Goal: Navigation & Orientation: Find specific page/section

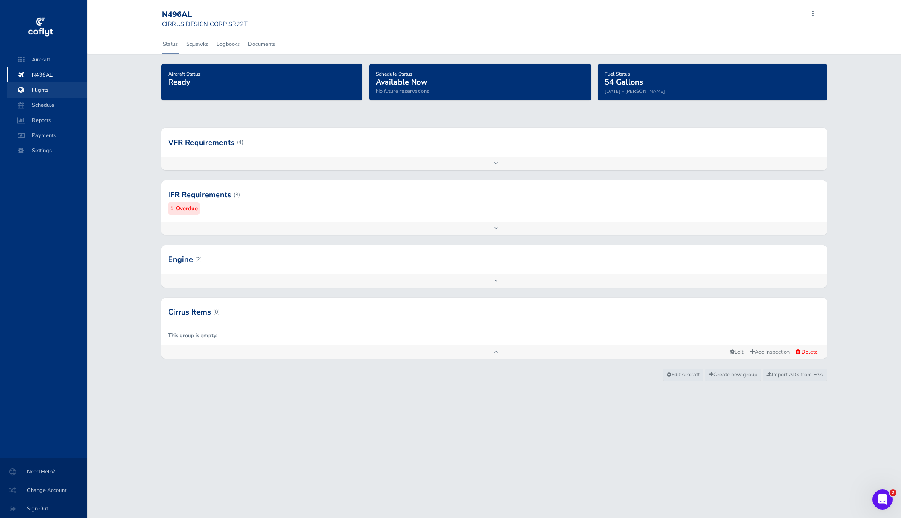
click at [47, 89] on span "Flights" at bounding box center [47, 89] width 64 height 15
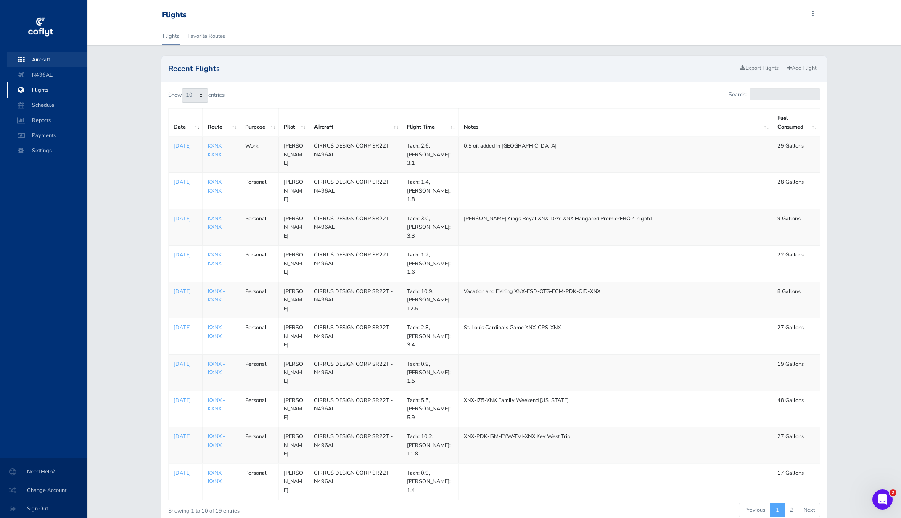
click at [72, 60] on span "Aircraft" at bounding box center [47, 59] width 64 height 15
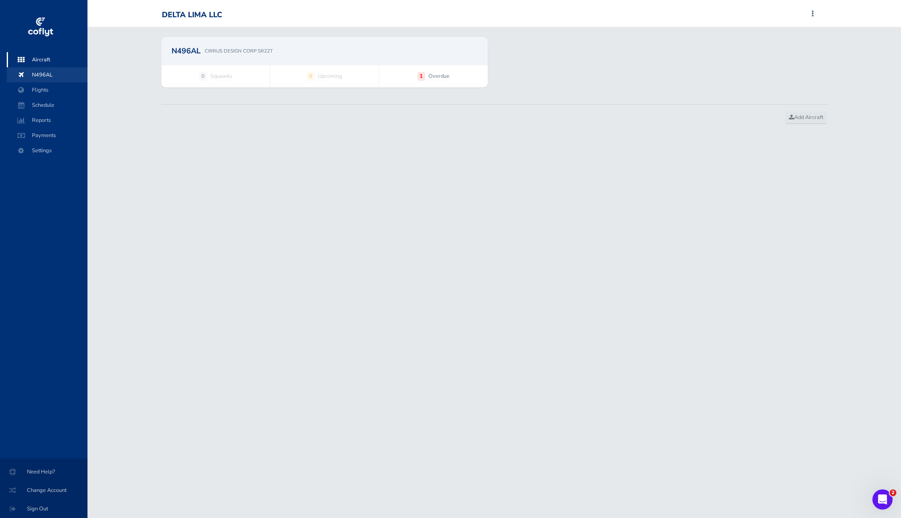
click at [64, 77] on span "N496AL" at bounding box center [47, 74] width 64 height 15
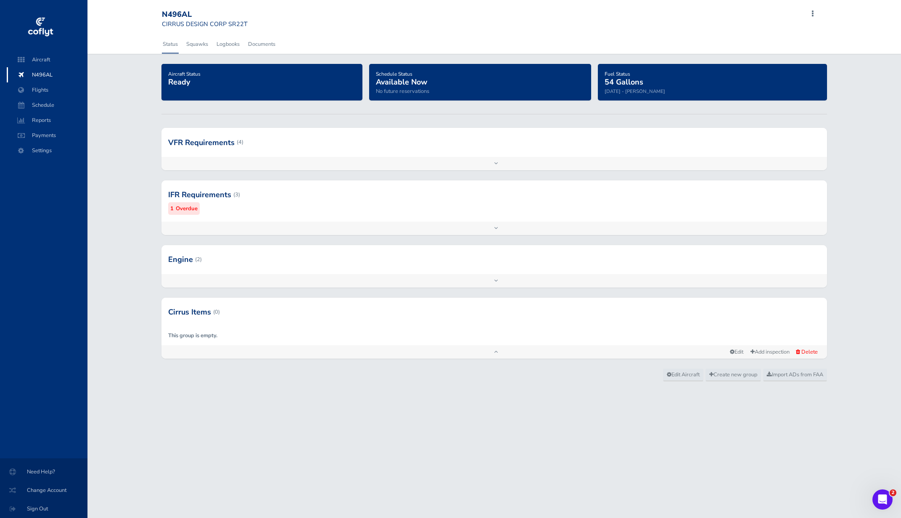
click at [111, 100] on div "Aircraft Status Ready Schedule Status Available Now No future reservations Fuel…" at bounding box center [494, 216] width 814 height 305
click at [64, 55] on span "Aircraft" at bounding box center [47, 59] width 64 height 15
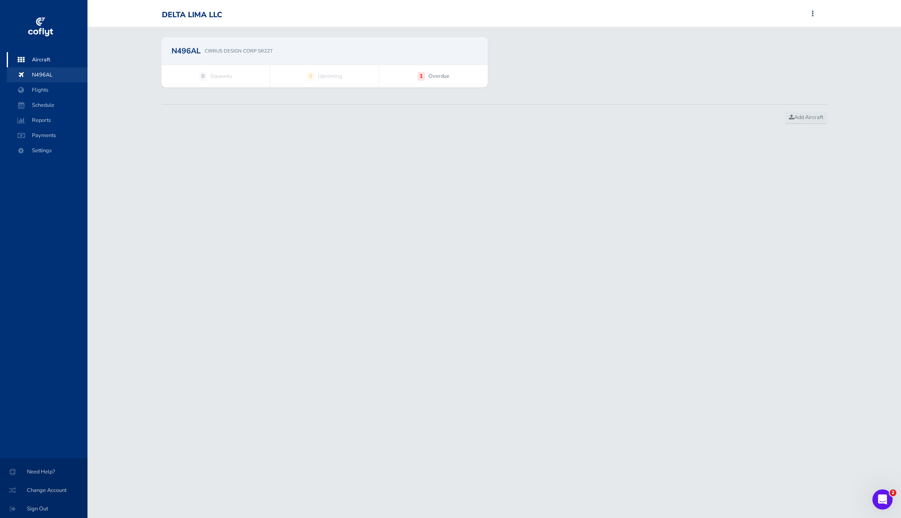
click at [69, 73] on span "N496AL" at bounding box center [47, 74] width 64 height 15
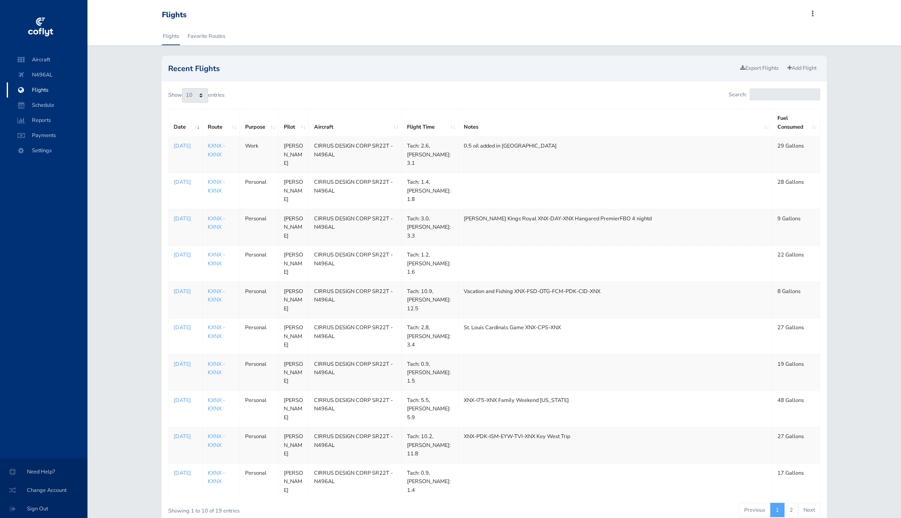
scroll to position [22, 0]
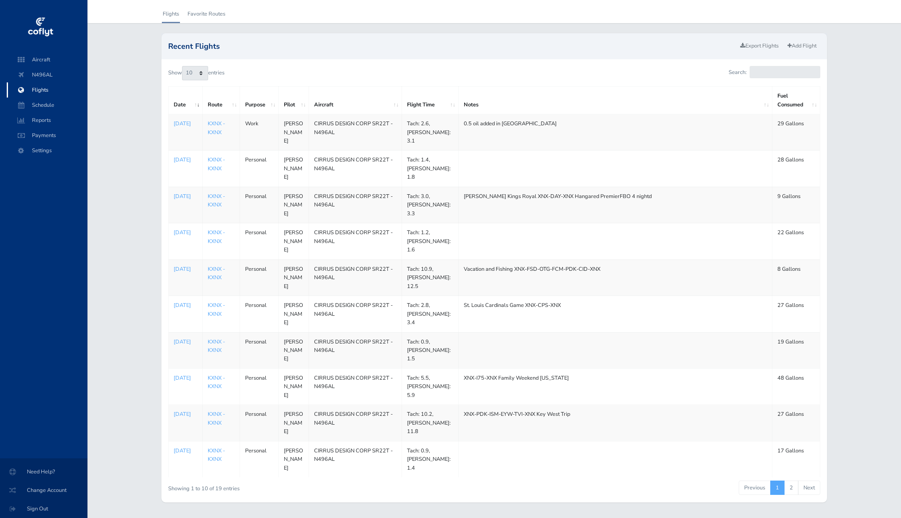
click at [135, 209] on div "Recent Flights Export Flights Add Flight Show 10 25 50 100 entries Search: Date…" at bounding box center [494, 267] width 814 height 469
click at [53, 59] on span "Aircraft" at bounding box center [47, 59] width 64 height 15
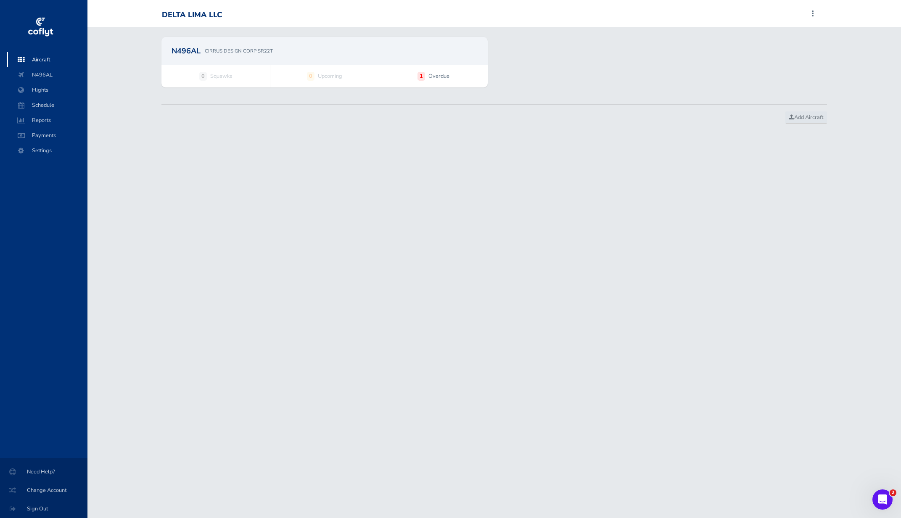
click at [51, 61] on span "Aircraft" at bounding box center [47, 59] width 64 height 15
click at [55, 86] on span "Flights" at bounding box center [47, 89] width 64 height 15
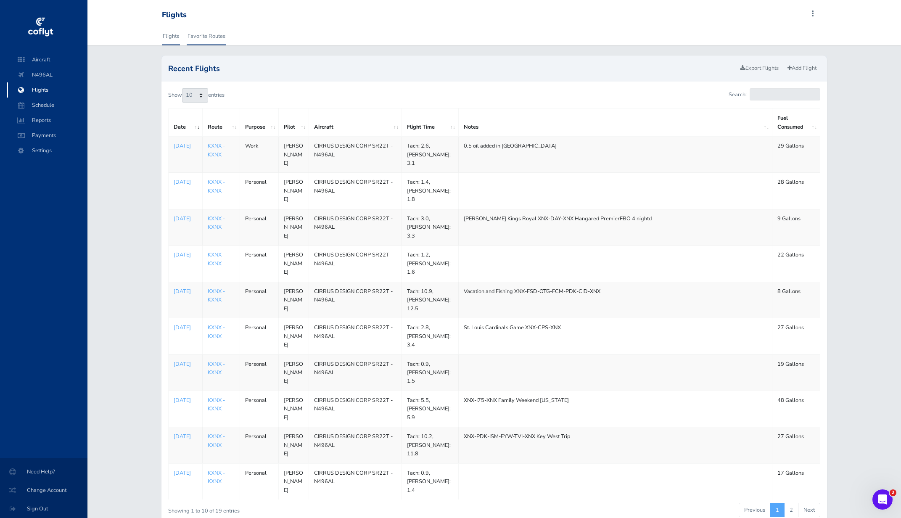
click at [207, 35] on link "Favorite Routes" at bounding box center [207, 36] width 40 height 19
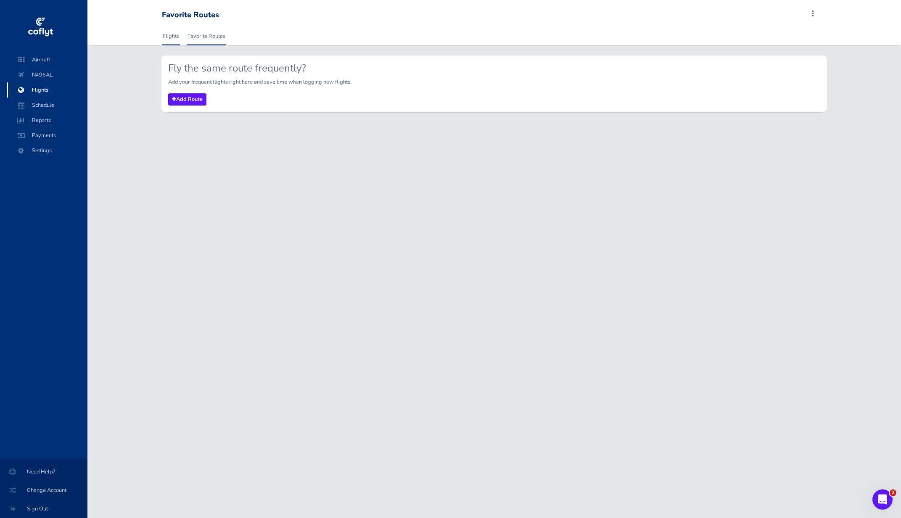
click at [173, 39] on link "Flights" at bounding box center [171, 36] width 18 height 19
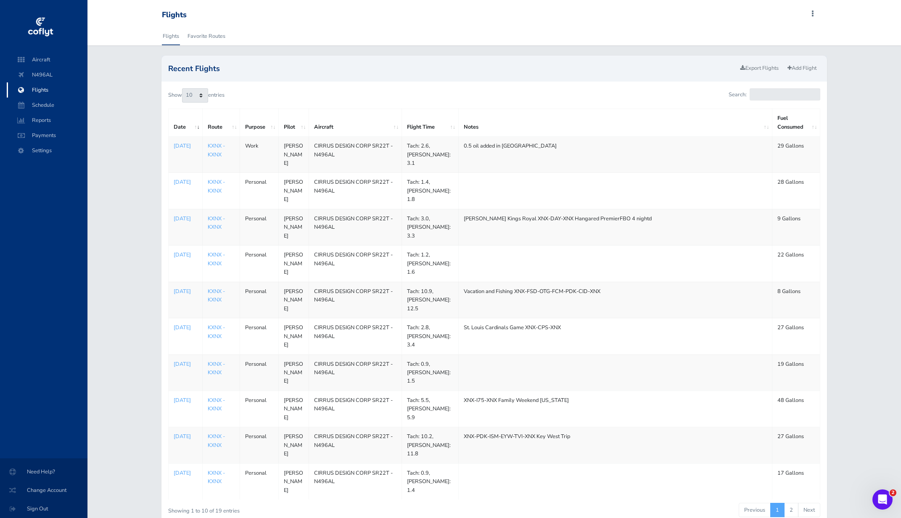
click at [142, 87] on div "Recent Flights Export Flights Add Flight Show 10 25 50 100 entries Search: Date…" at bounding box center [494, 290] width 814 height 469
click at [848, 104] on div "Recent Flights Export Flights Add Flight Show 10 25 50 100 entries Search: Date…" at bounding box center [494, 290] width 814 height 469
